Goal: Obtain resource: Download file/media

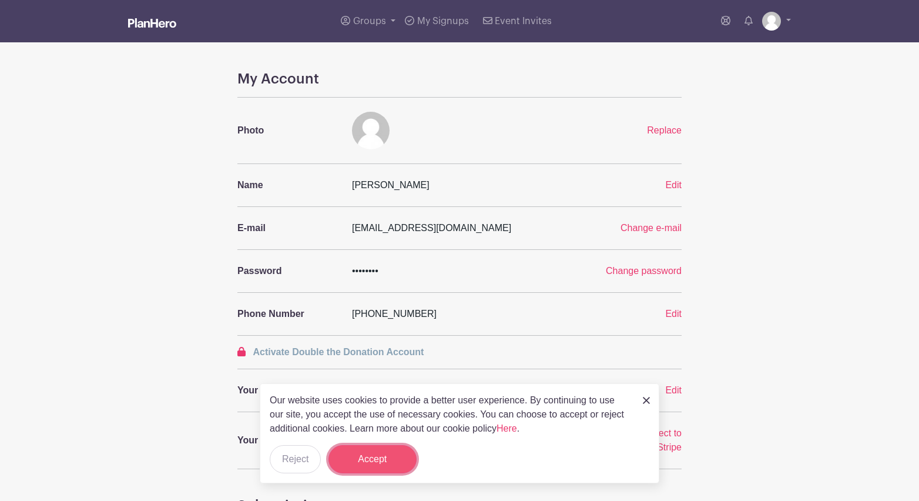
click at [395, 467] on button "Accept" at bounding box center [372, 459] width 88 height 28
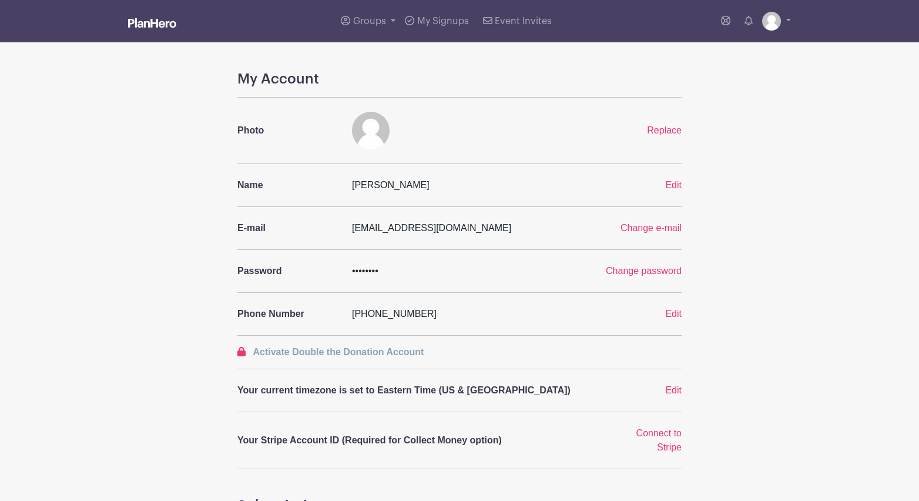
click at [147, 23] on img at bounding box center [152, 22] width 48 height 9
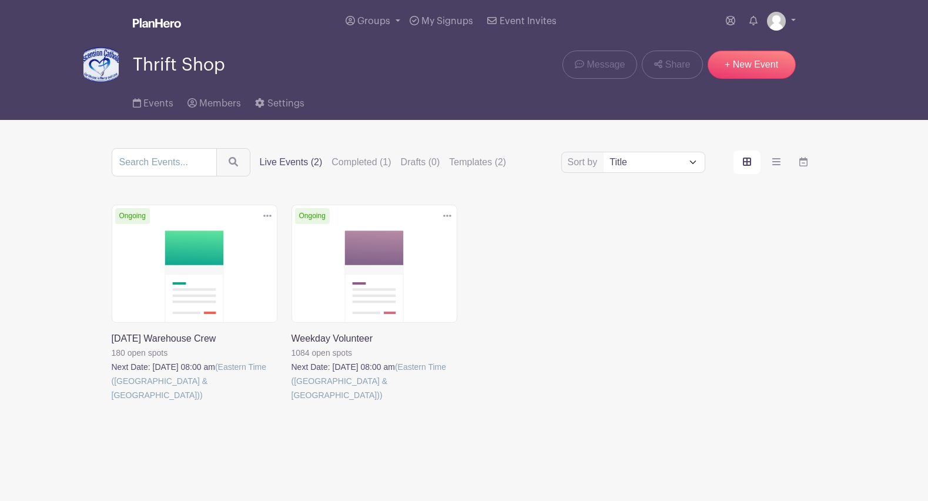
click at [112, 402] on link at bounding box center [112, 402] width 0 height 0
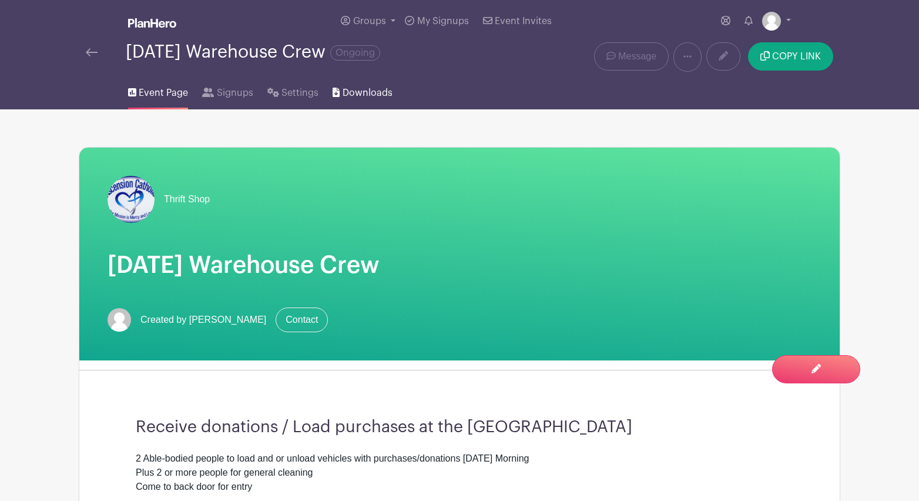
click at [363, 90] on span "Downloads" at bounding box center [368, 93] width 50 height 14
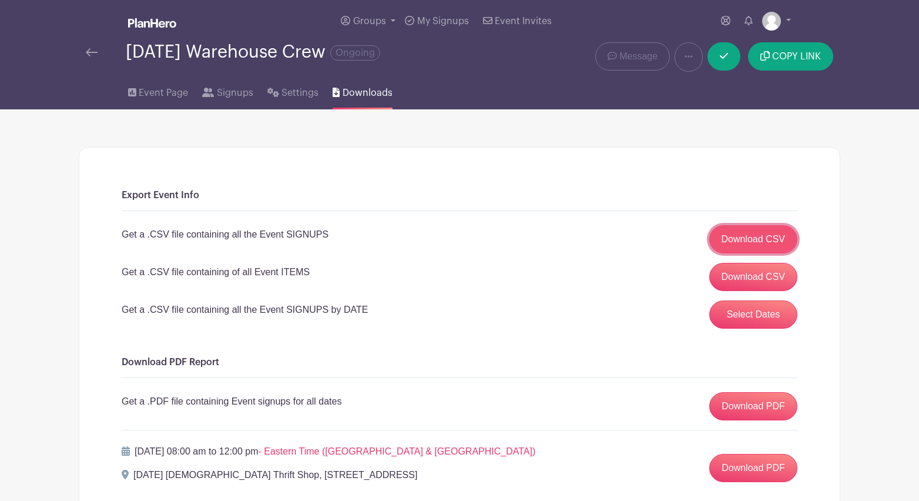
click at [780, 240] on link "Download CSV" at bounding box center [753, 239] width 89 height 28
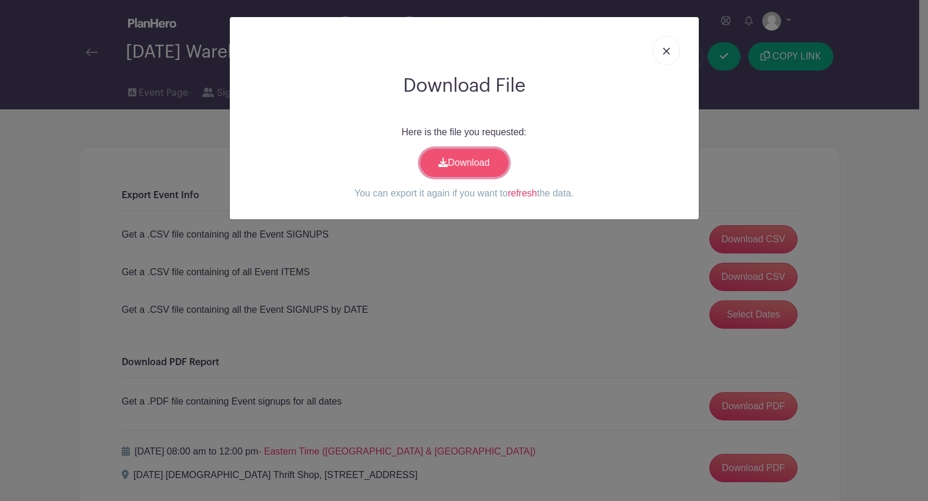
click at [480, 166] on link "Download" at bounding box center [464, 163] width 88 height 28
click at [669, 51] on img at bounding box center [666, 51] width 7 height 7
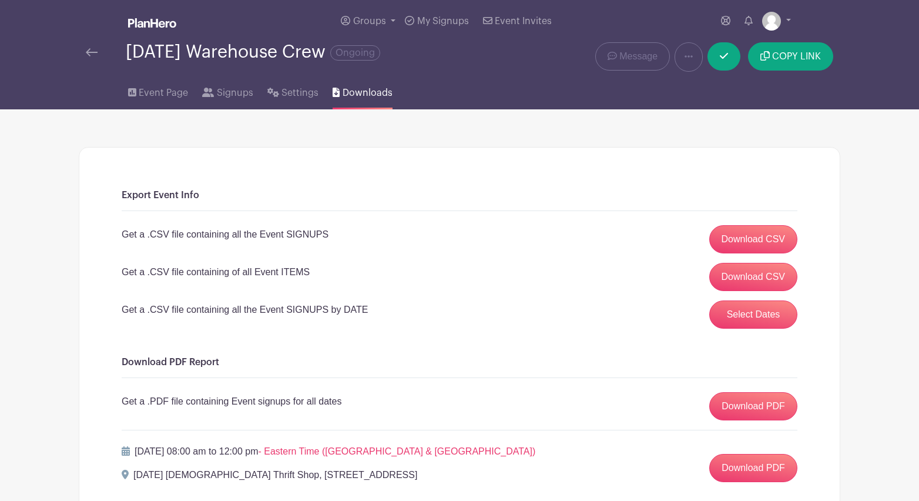
click at [88, 51] on img at bounding box center [92, 52] width 12 height 8
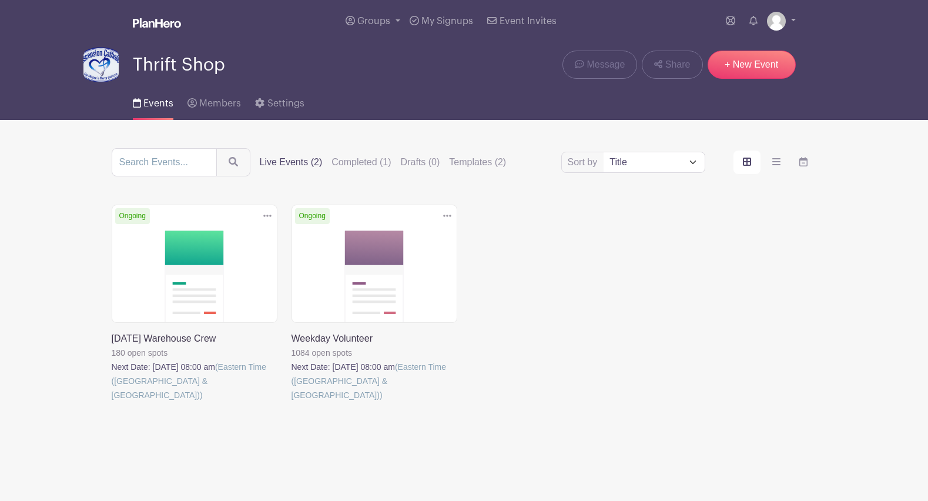
click at [291, 402] on link at bounding box center [291, 402] width 0 height 0
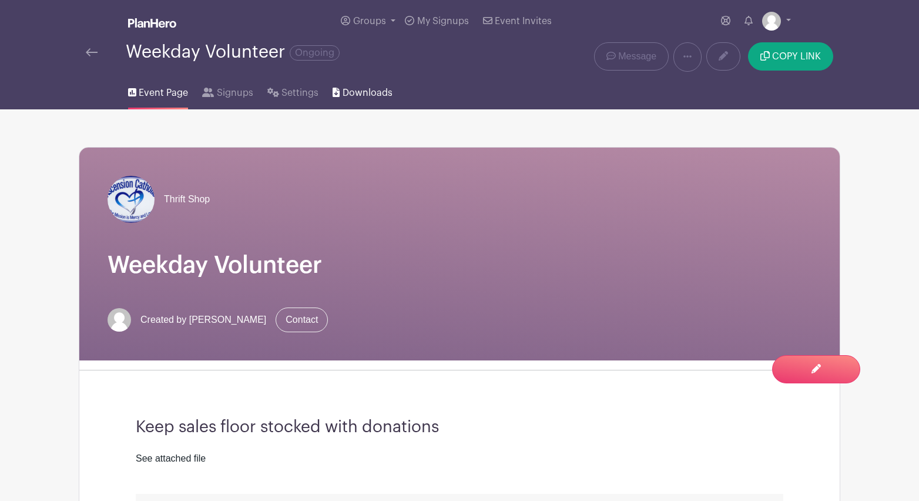
click at [370, 93] on span "Downloads" at bounding box center [368, 93] width 50 height 14
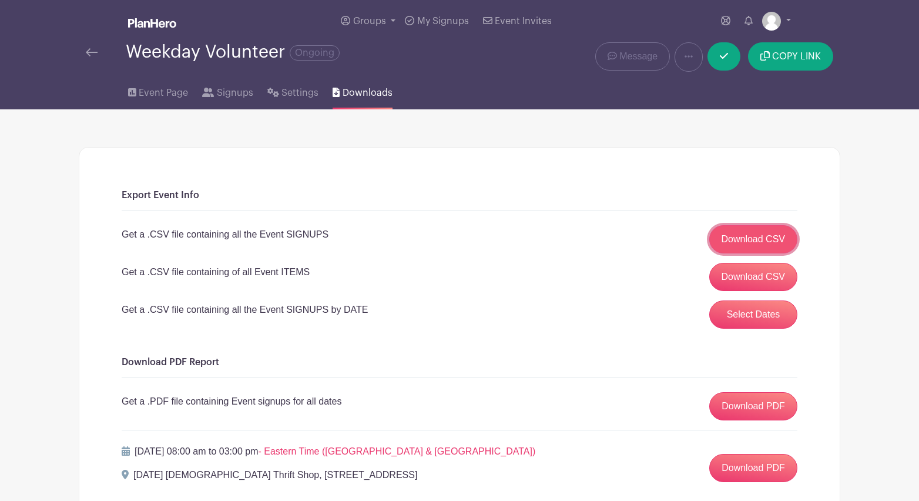
click at [742, 239] on link "Download CSV" at bounding box center [753, 239] width 89 height 28
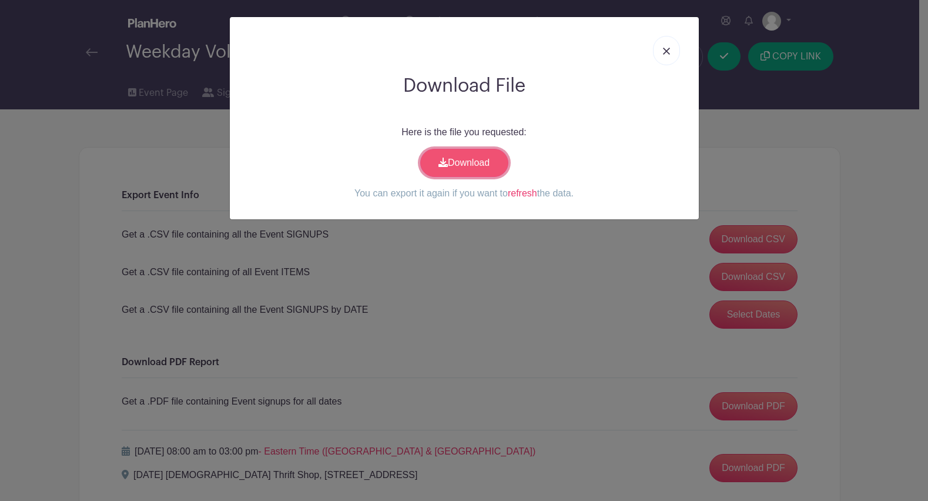
click at [478, 166] on link "Download" at bounding box center [464, 163] width 88 height 28
click at [663, 53] on img at bounding box center [666, 51] width 7 height 7
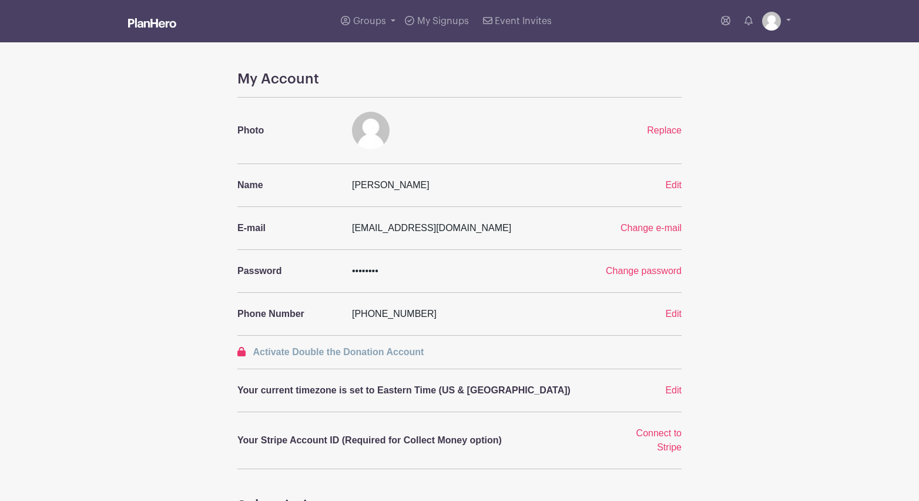
click at [142, 25] on img at bounding box center [152, 22] width 48 height 9
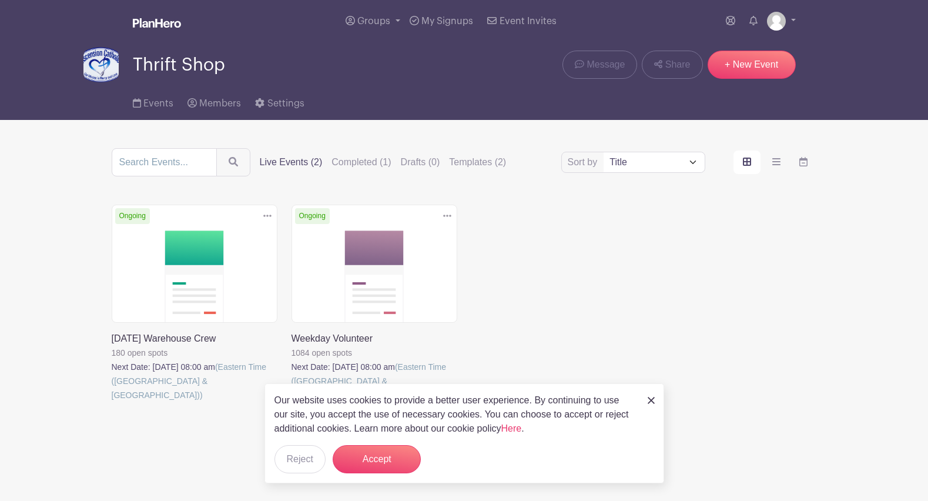
click at [112, 402] on link at bounding box center [112, 402] width 0 height 0
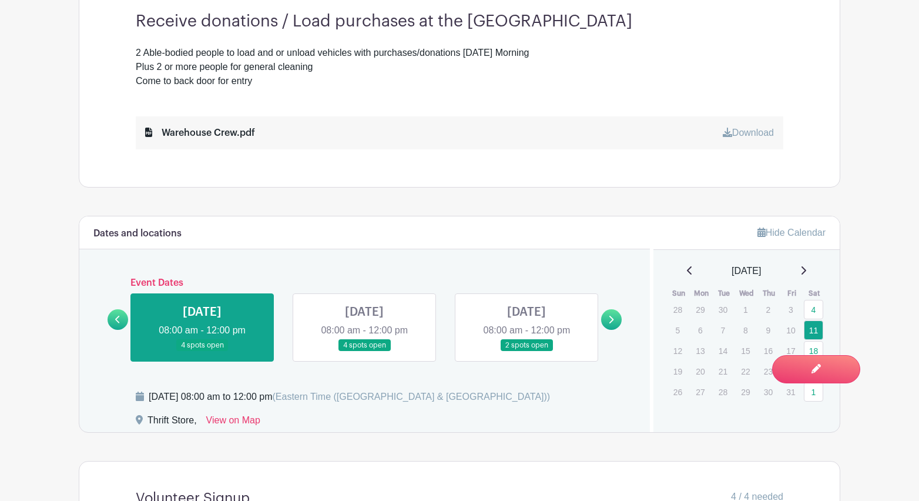
scroll to position [411, 0]
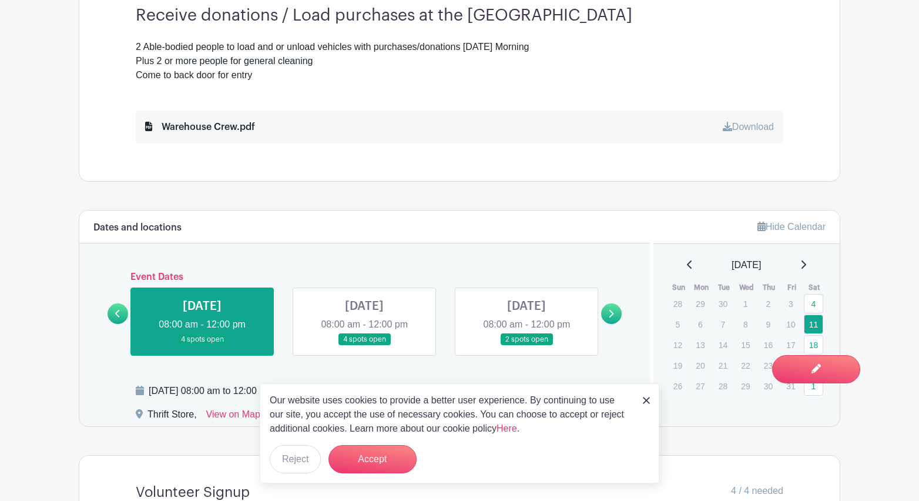
click at [646, 401] on img at bounding box center [646, 400] width 7 height 7
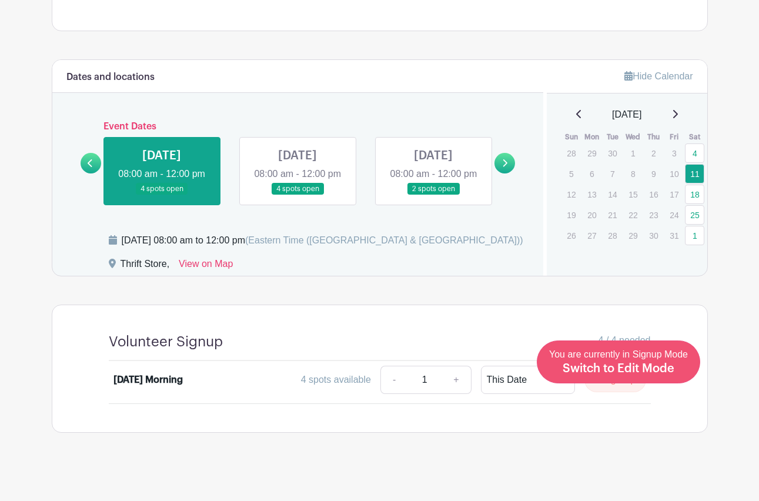
scroll to position [559, 0]
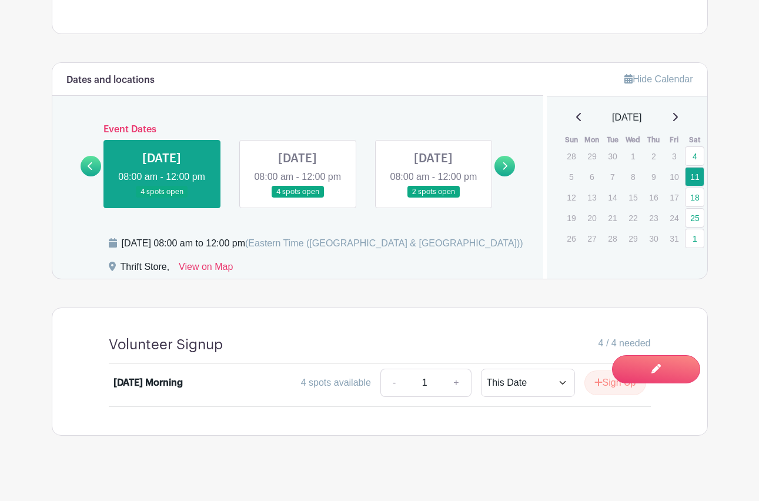
click at [678, 117] on icon at bounding box center [675, 117] width 5 height 8
click at [511, 167] on link at bounding box center [504, 166] width 21 height 21
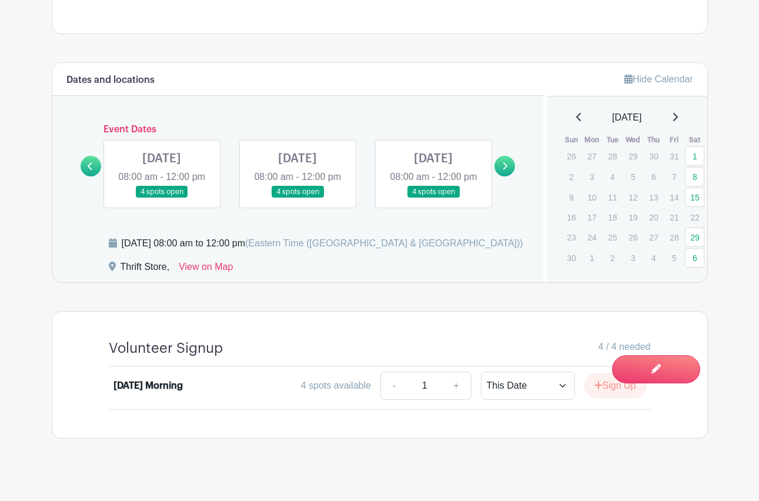
click at [508, 167] on link at bounding box center [504, 166] width 21 height 21
click at [91, 170] on icon at bounding box center [90, 166] width 5 height 8
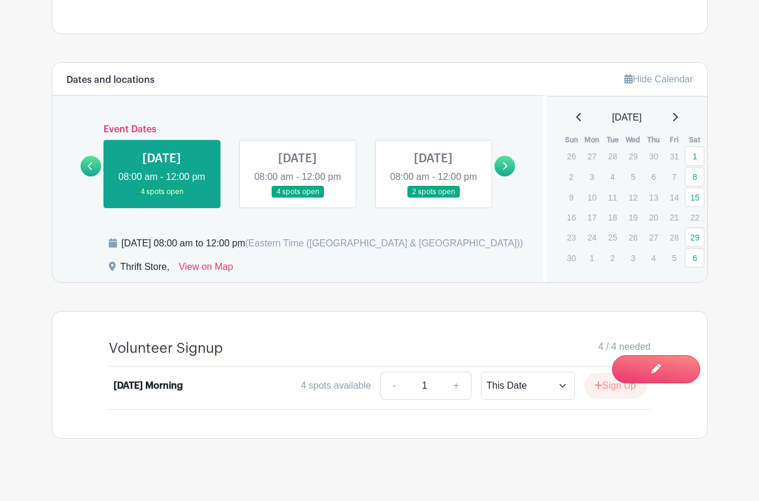
click at [576, 119] on icon at bounding box center [578, 117] width 5 height 8
click at [504, 167] on icon at bounding box center [504, 166] width 5 height 9
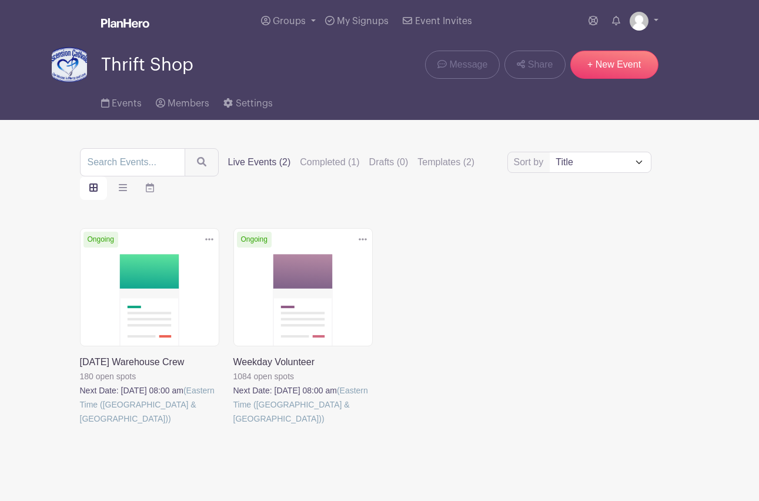
click at [233, 425] on link at bounding box center [233, 425] width 0 height 0
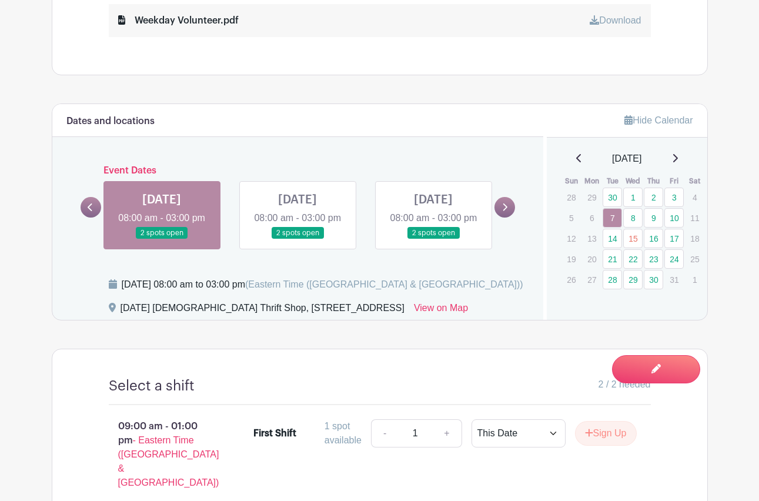
scroll to position [470, 0]
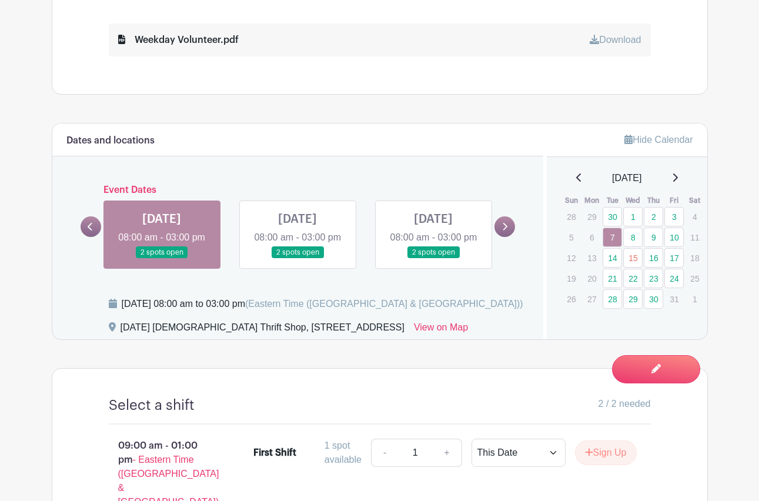
click at [508, 233] on link at bounding box center [504, 226] width 21 height 21
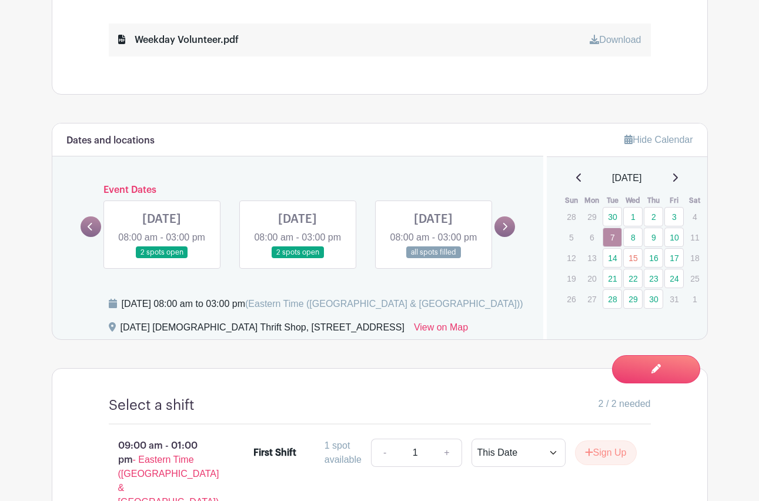
click at [509, 233] on link at bounding box center [504, 226] width 21 height 21
click at [504, 231] on icon at bounding box center [504, 226] width 5 height 9
click at [95, 229] on link at bounding box center [91, 226] width 21 height 21
click at [95, 228] on link at bounding box center [91, 226] width 21 height 21
click at [88, 231] on icon at bounding box center [90, 226] width 5 height 9
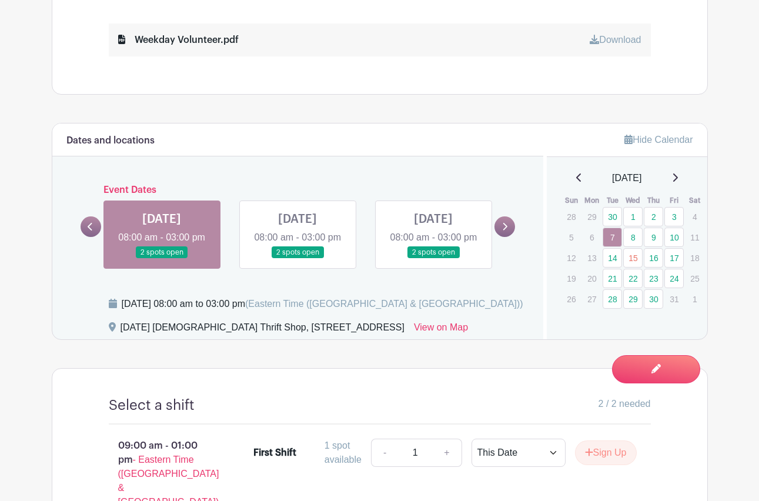
click at [88, 231] on icon at bounding box center [90, 226] width 5 height 9
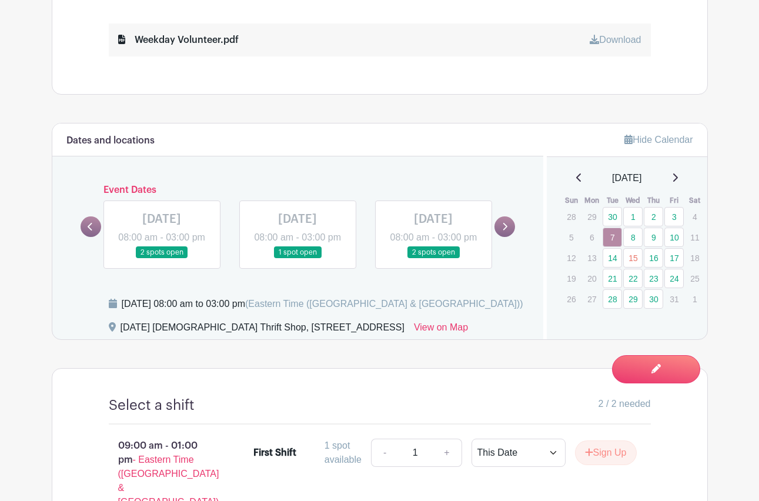
click at [504, 231] on icon at bounding box center [504, 226] width 5 height 9
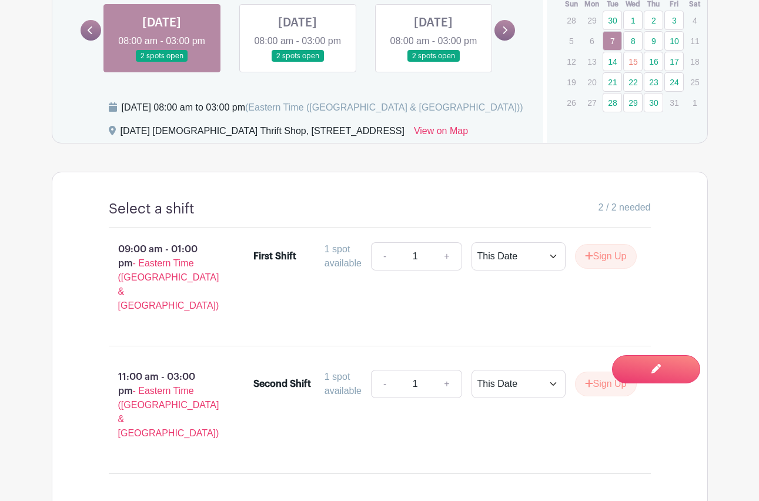
scroll to position [646, 0]
